Goal: Task Accomplishment & Management: Use online tool/utility

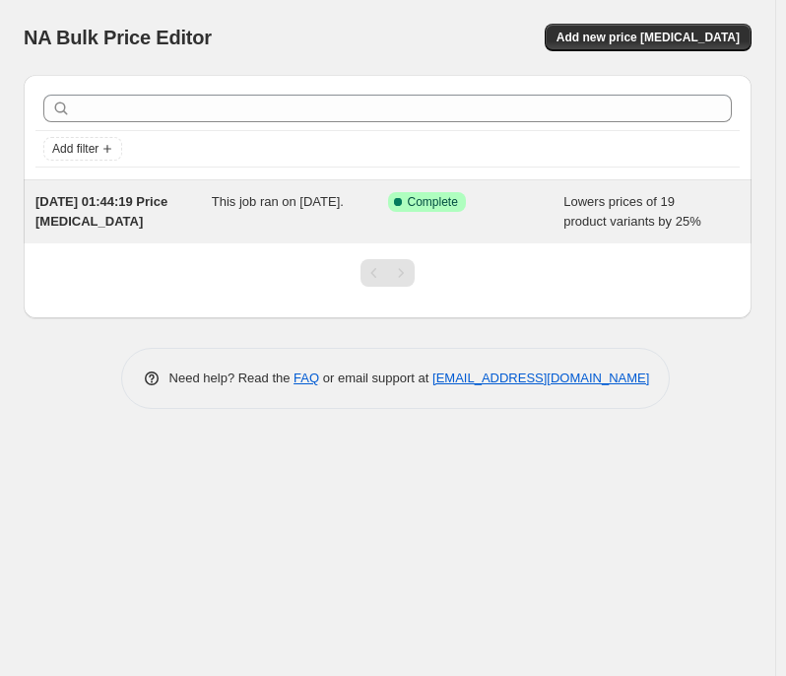
click at [523, 210] on div "Success Complete Complete" at bounding box center [461, 202] width 147 height 20
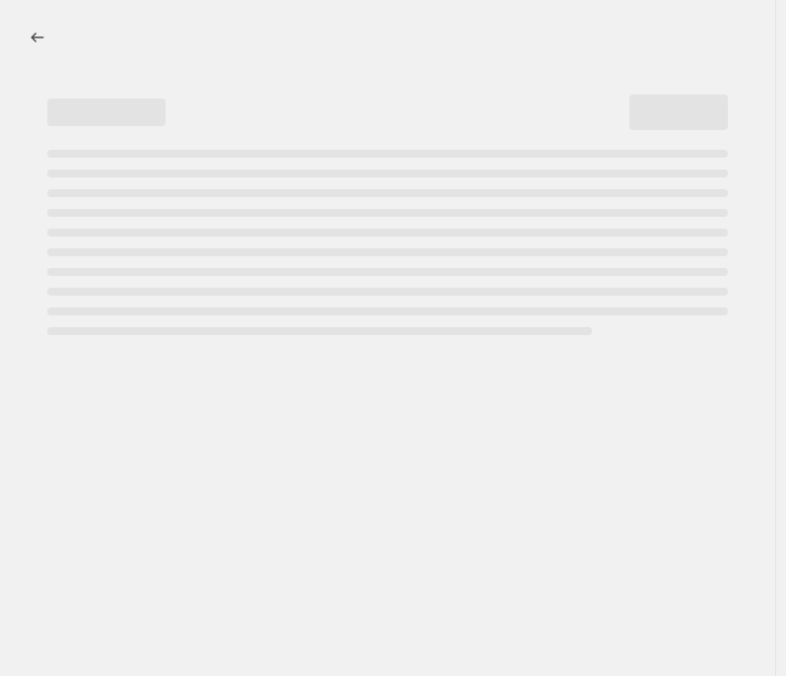
select select "percentage"
